Goal: Answer question/provide support: Answer question/provide support

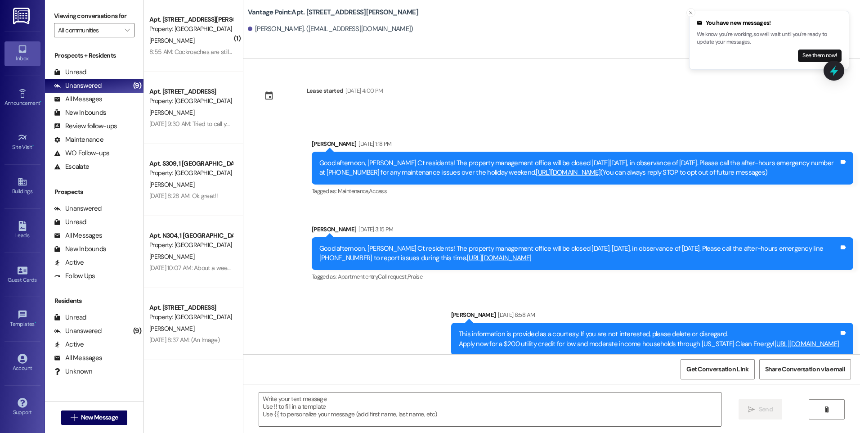
scroll to position [2024, 0]
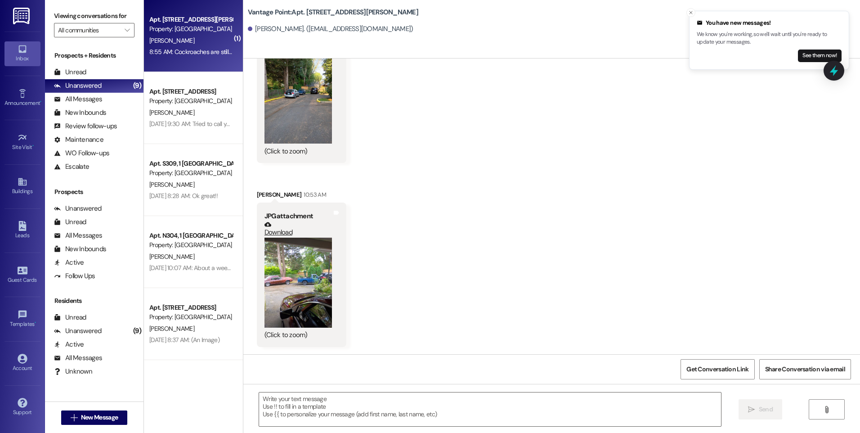
click at [188, 45] on div "[PERSON_NAME]" at bounding box center [190, 40] width 85 height 11
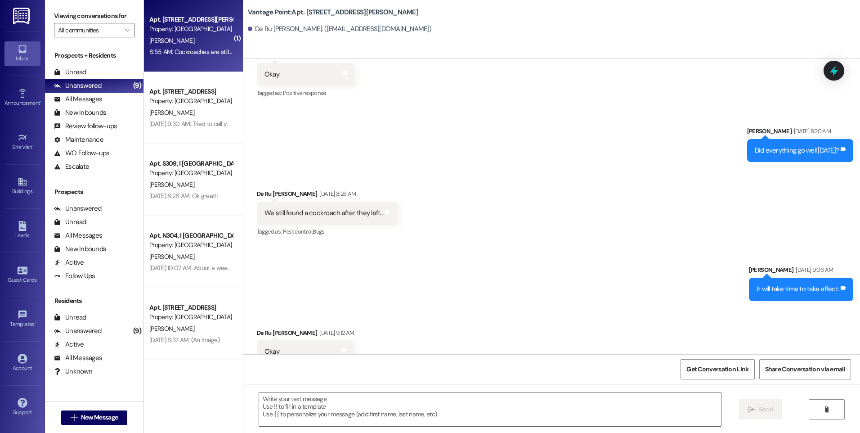
scroll to position [4977, 0]
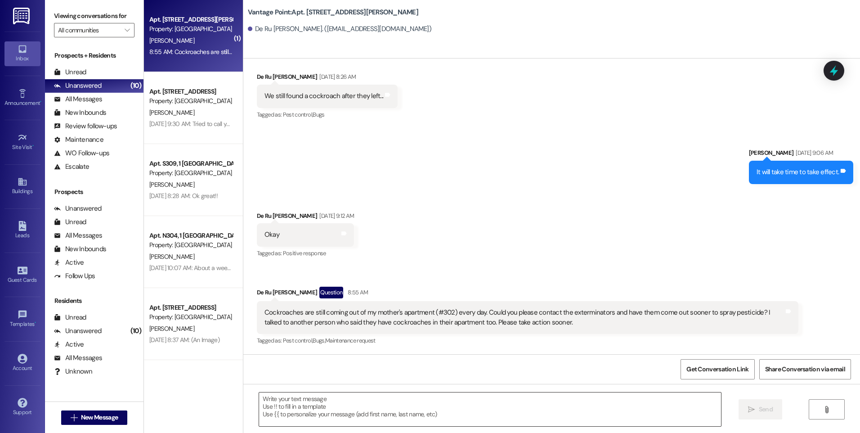
click at [342, 398] on textarea at bounding box center [490, 409] width 462 height 34
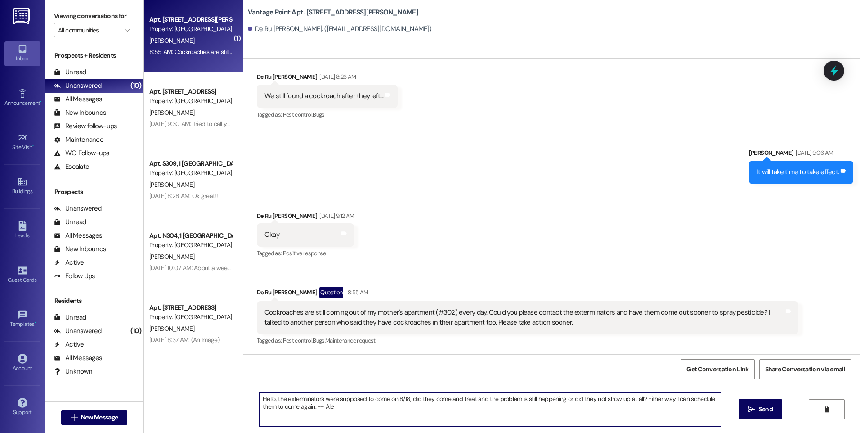
type textarea "Hello, the exterminators were supposed to come on 8/18, did they come and treat…"
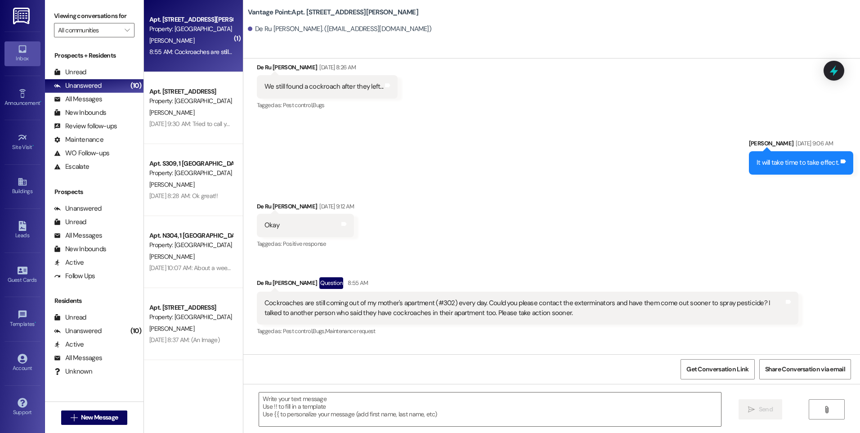
scroll to position [5050, 0]
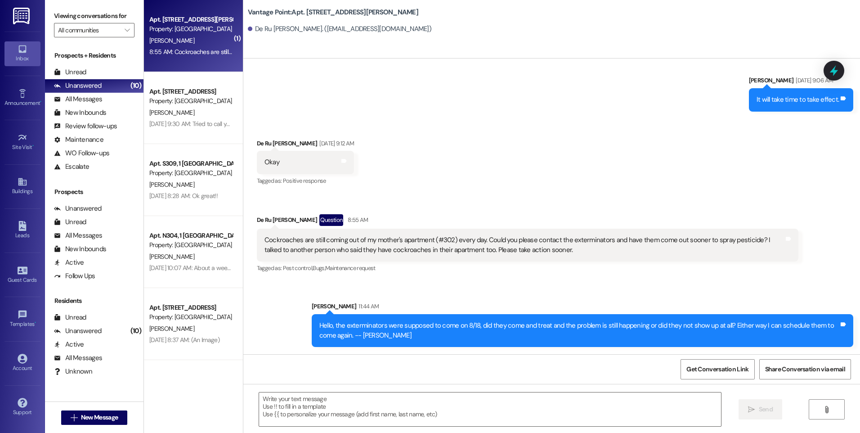
click at [582, 11] on div "Vantage Point: Apt. [STREET_ADDRESS][PERSON_NAME] Baeg. ([EMAIL_ADDRESS][DOMAIN…" at bounding box center [554, 20] width 612 height 36
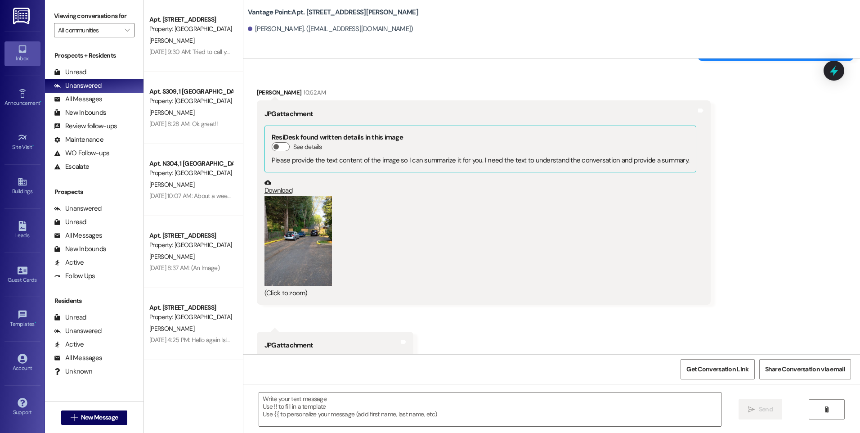
scroll to position [2122, 0]
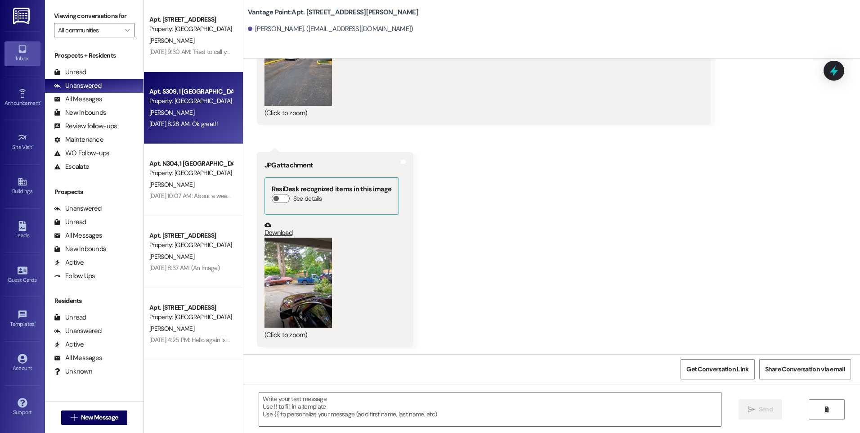
click at [196, 94] on div "Apt. S309, 1 [GEOGRAPHIC_DATA]" at bounding box center [190, 91] width 83 height 9
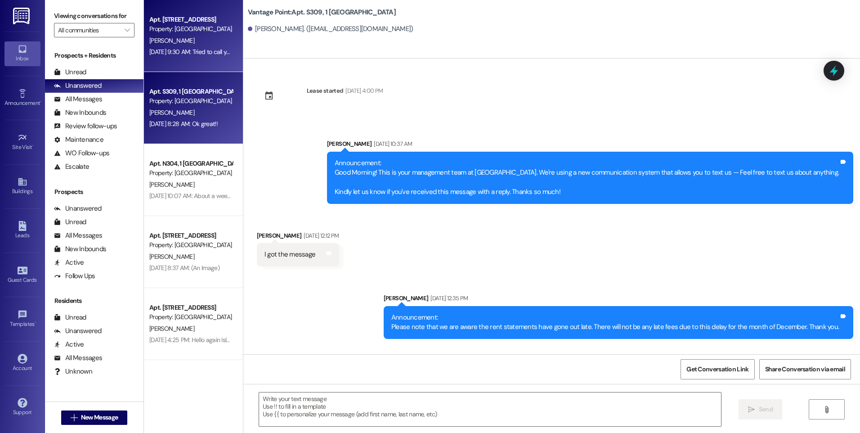
click at [197, 56] on div "Aug 22, 2025 at 9:30 AM: Tried to call you back but the call actually go throug…" at bounding box center [190, 51] width 85 height 11
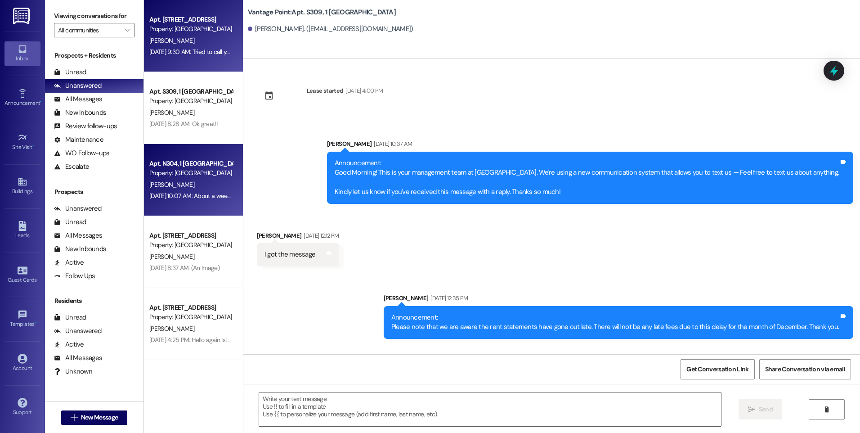
scroll to position [20183, 0]
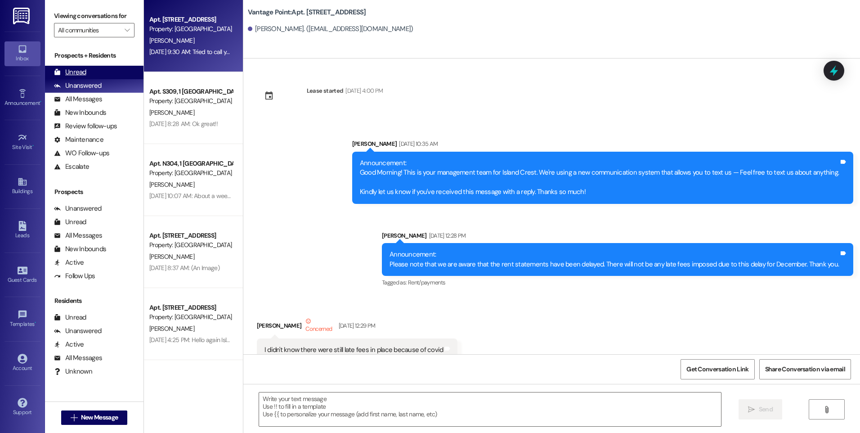
click at [89, 71] on div "Unread (0)" at bounding box center [94, 72] width 99 height 13
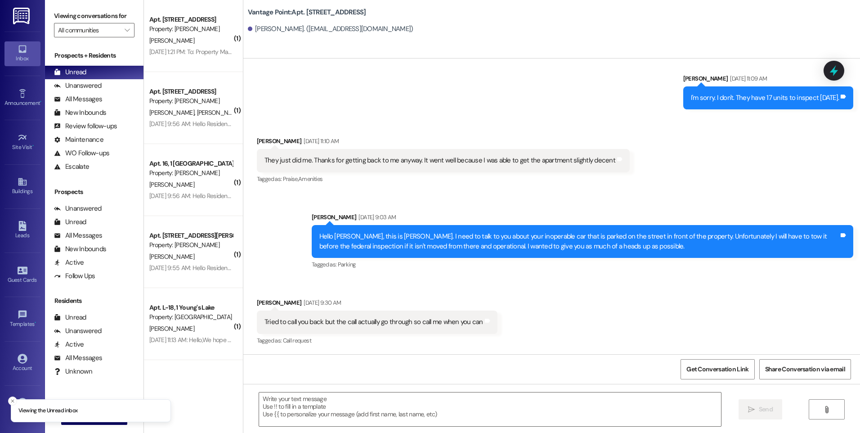
scroll to position [40376, 0]
click at [22, 180] on icon at bounding box center [22, 182] width 8 height 8
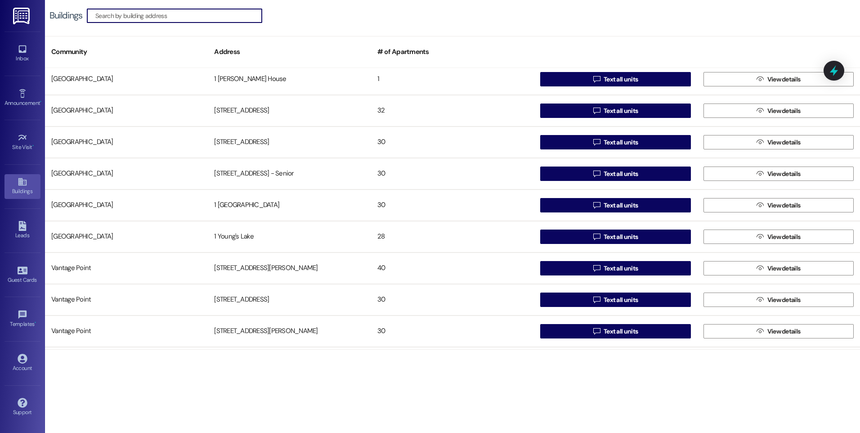
scroll to position [254, 0]
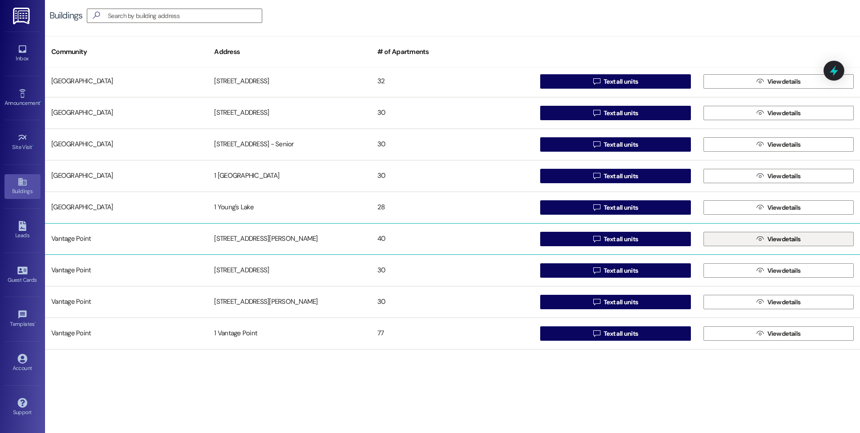
click at [738, 238] on button " View details" at bounding box center [779, 239] width 150 height 14
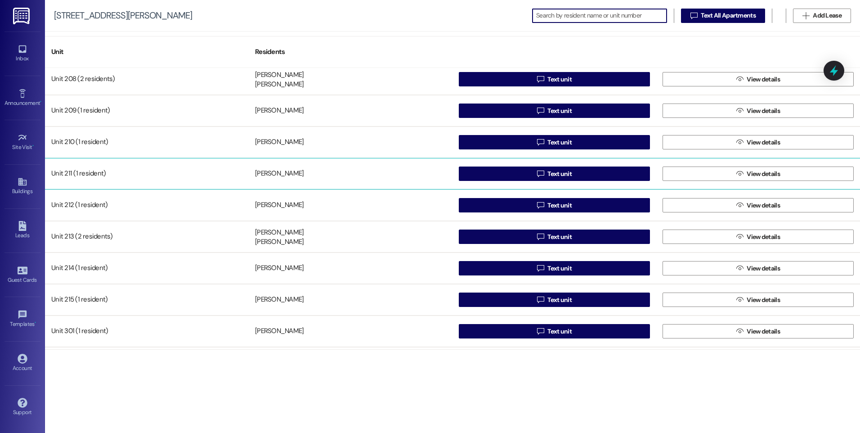
scroll to position [765, 0]
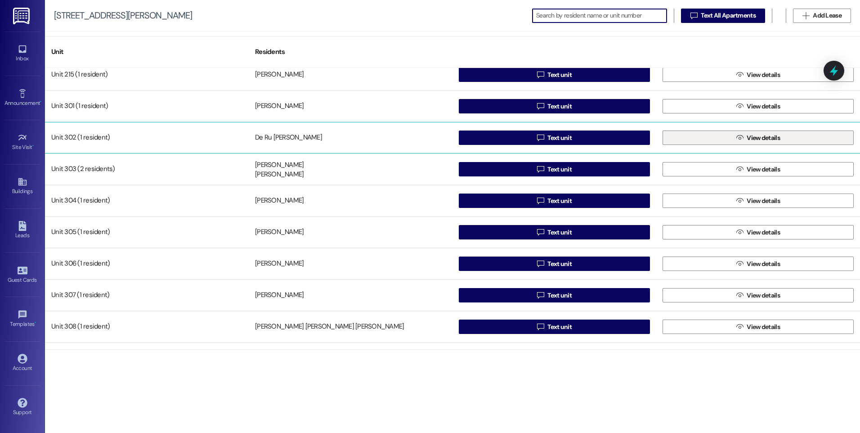
click at [716, 135] on button " View details" at bounding box center [758, 137] width 191 height 14
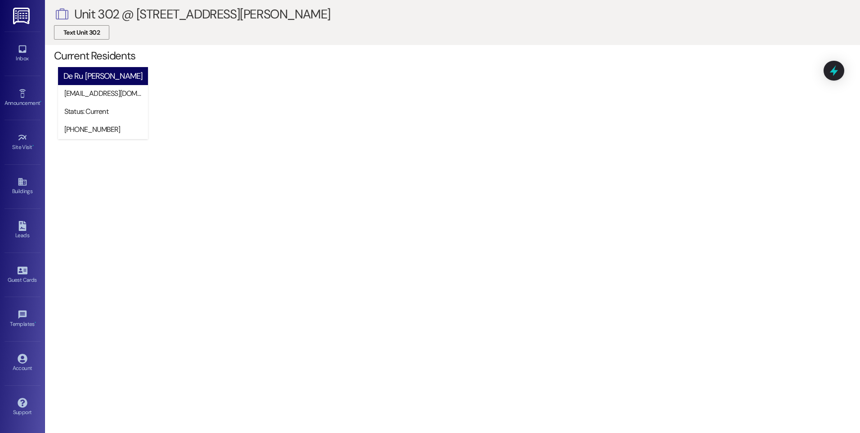
click at [89, 31] on span "Text Unit 302" at bounding box center [81, 32] width 36 height 9
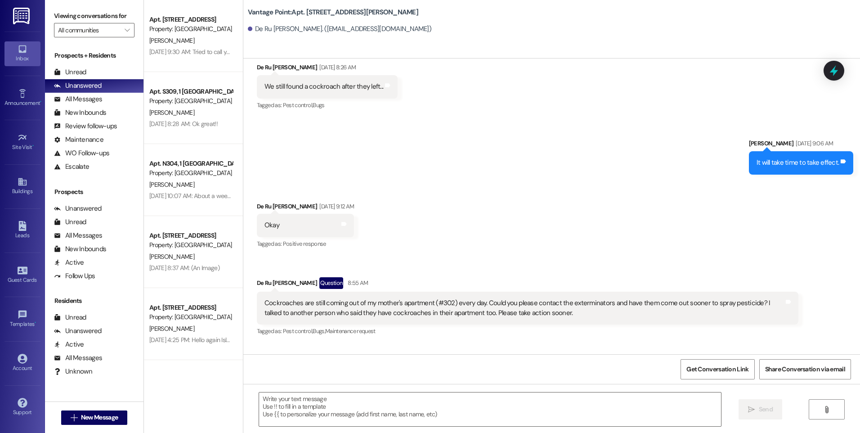
scroll to position [5050, 0]
